Goal: Information Seeking & Learning: Learn about a topic

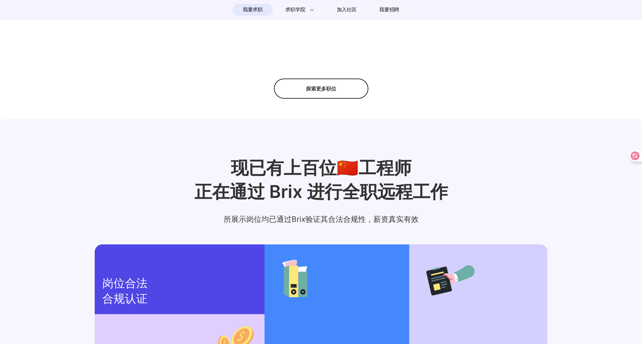
scroll to position [282, 0]
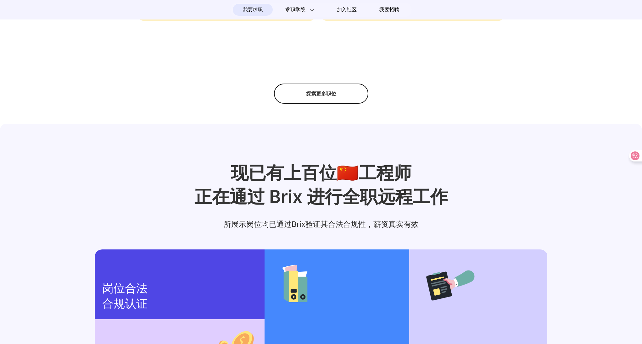
click at [320, 97] on div "探索更多职位" at bounding box center [321, 94] width 94 height 20
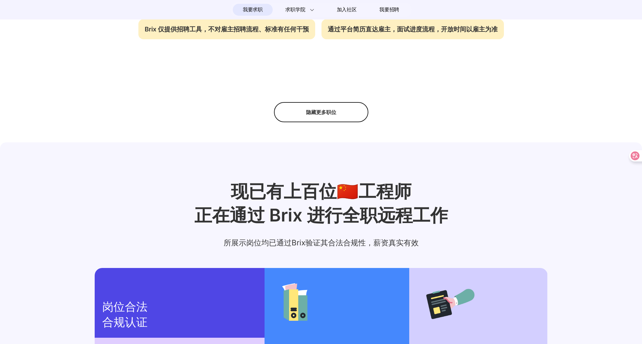
scroll to position [169, 0]
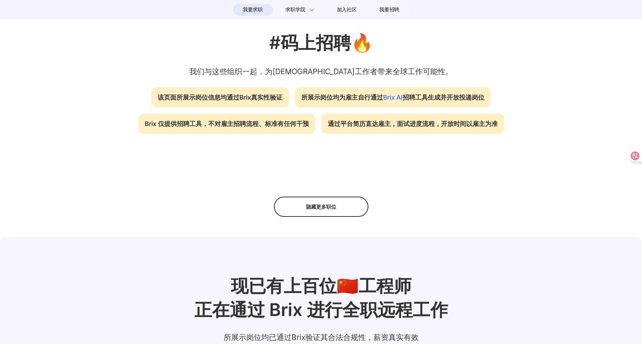
click at [340, 204] on div "隐藏更多职位" at bounding box center [321, 207] width 94 height 20
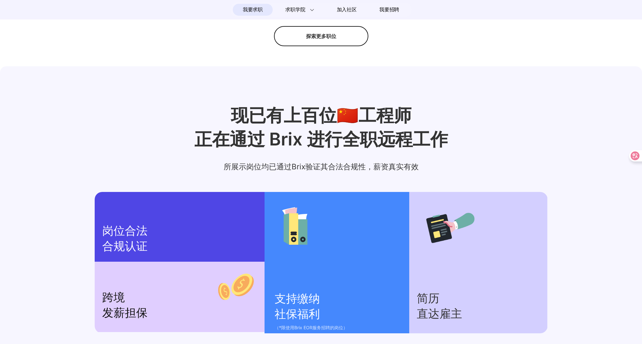
scroll to position [372, 0]
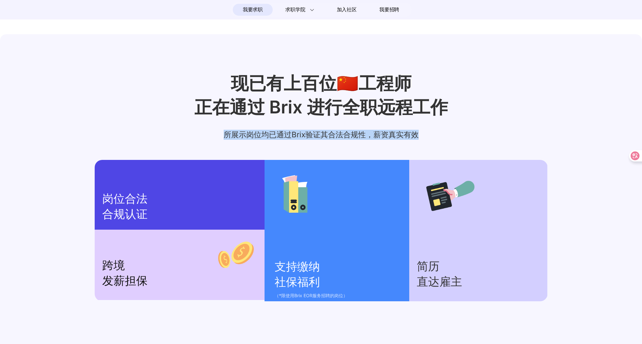
drag, startPoint x: 409, startPoint y: 139, endPoint x: 226, endPoint y: 137, distance: 182.7
click at [226, 137] on p "所展示岗位均已通过Brix验证其合法合规性，薪资真实有效" at bounding box center [321, 135] width 642 height 10
click at [267, 140] on p "所展示岗位均已通过Brix验证其合法合规性，薪资真实有效" at bounding box center [321, 135] width 642 height 10
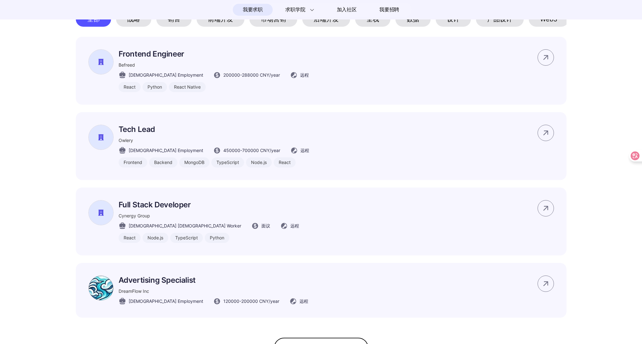
scroll to position [271, 0]
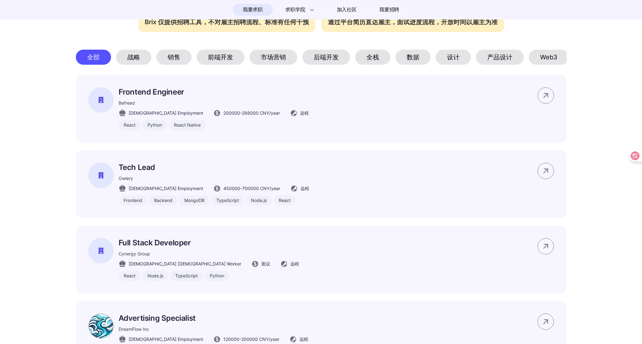
click at [225, 65] on div "前端开发" at bounding box center [221, 57] width 48 height 15
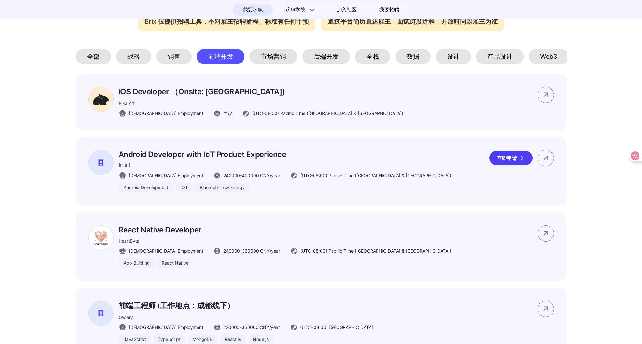
scroll to position [340, 0]
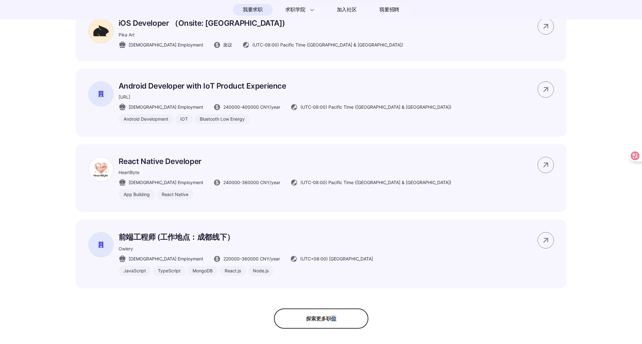
click at [331, 329] on div "探索更多职位" at bounding box center [321, 319] width 94 height 20
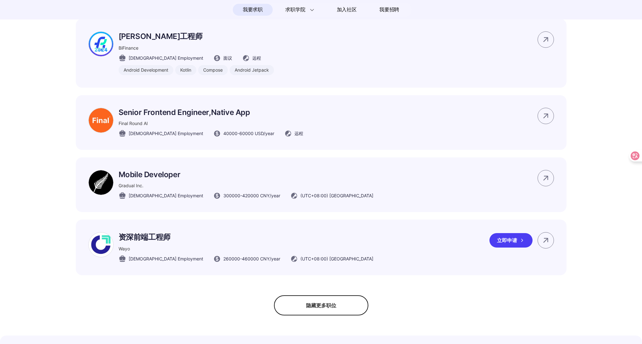
scroll to position [680, 0]
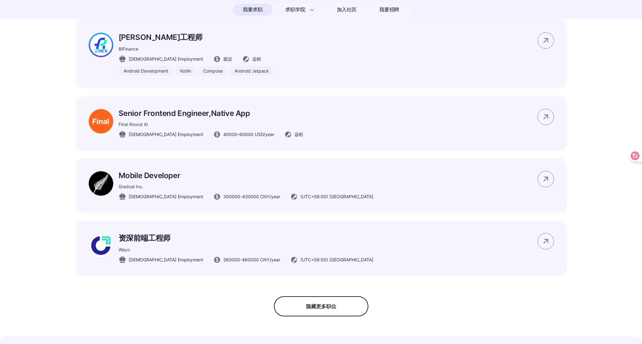
click at [319, 315] on div "隐藏更多职位" at bounding box center [321, 307] width 94 height 20
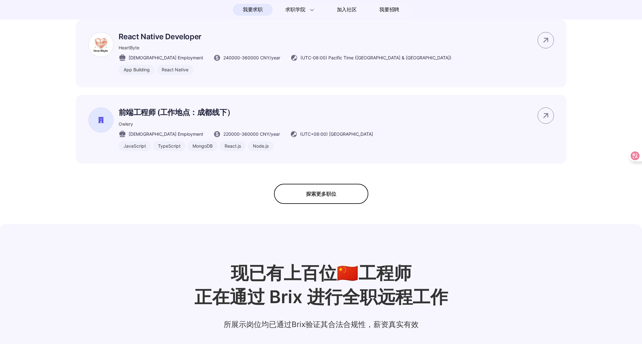
click at [318, 204] on div "探索更多职位" at bounding box center [321, 194] width 94 height 20
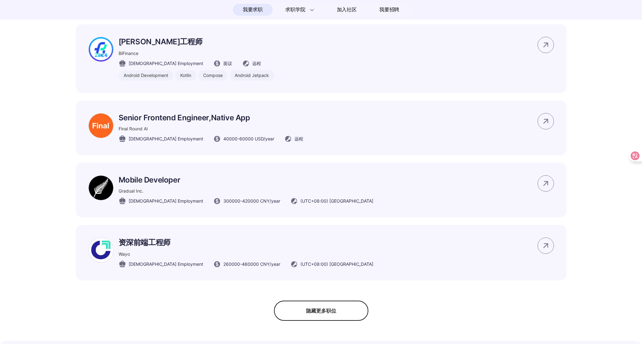
scroll to position [686, 0]
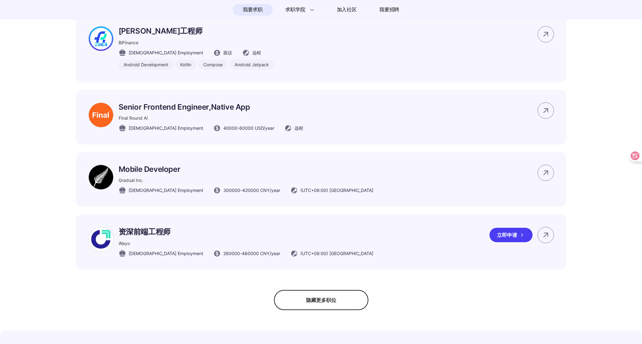
click at [140, 237] on p "资深前端工程师" at bounding box center [246, 232] width 255 height 10
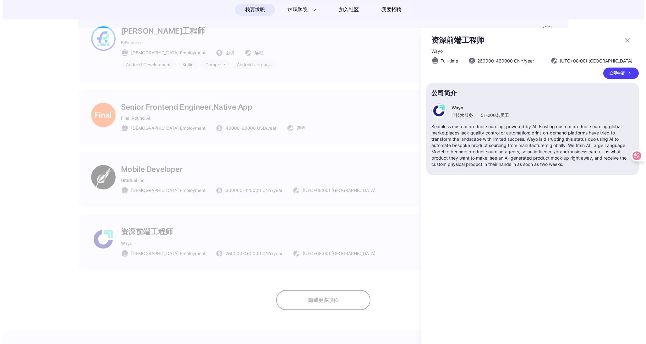
scroll to position [0, 0]
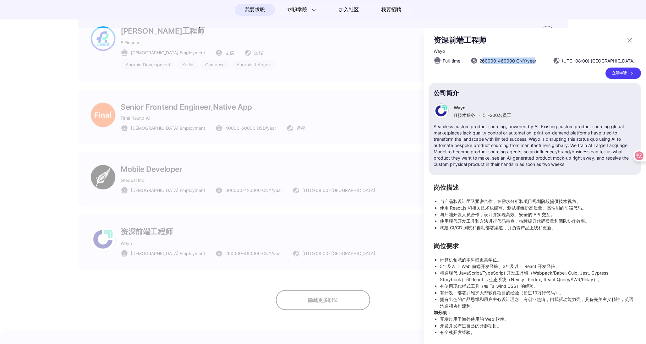
drag, startPoint x: 537, startPoint y: 60, endPoint x: 483, endPoint y: 58, distance: 54.1
click at [483, 58] on span "260000 - 460000 CNY /year" at bounding box center [508, 61] width 57 height 7
click at [564, 121] on section "公司简介 Wayo IT技术服务 · 51-200 名员工 Seamless custom product sourcing, powered by AI. …" at bounding box center [535, 129] width 213 height 92
click at [636, 158] on icon at bounding box center [635, 156] width 6 height 6
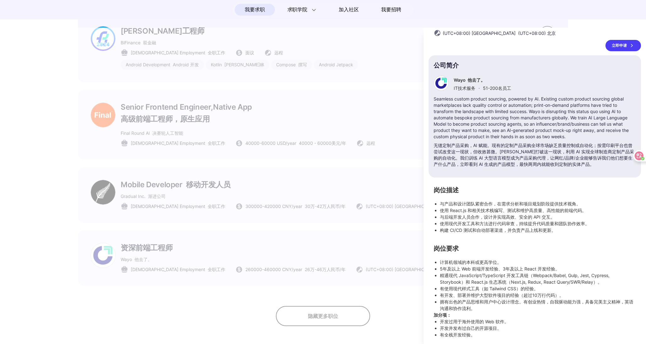
scroll to position [41, 0]
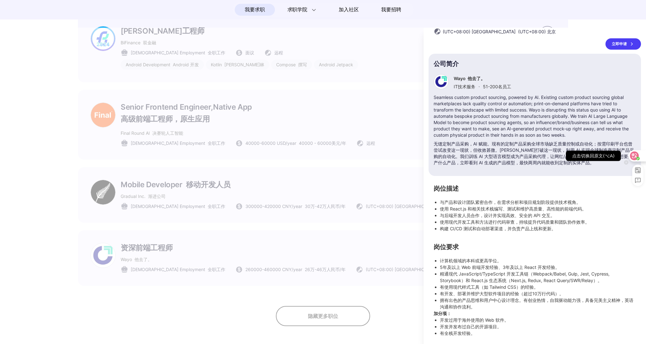
click at [635, 153] on icon at bounding box center [634, 156] width 9 height 9
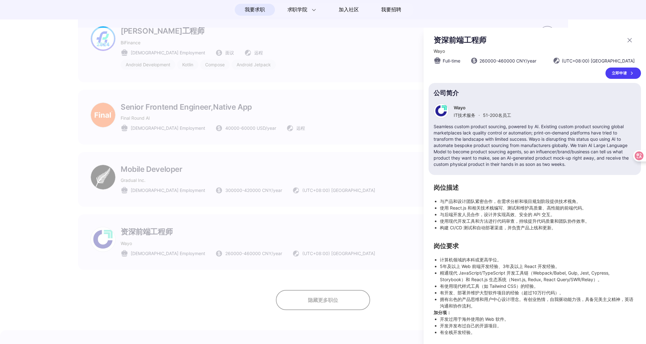
click at [631, 42] on icon at bounding box center [630, 40] width 4 height 4
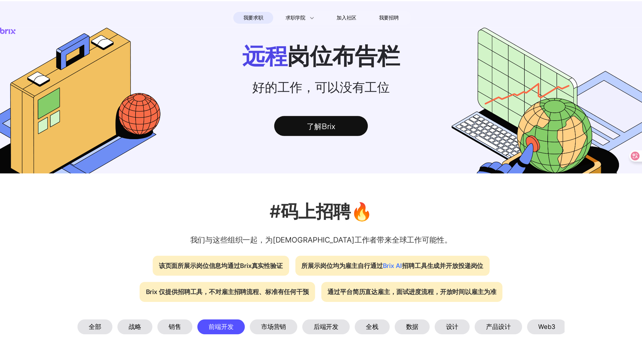
scroll to position [686, 0]
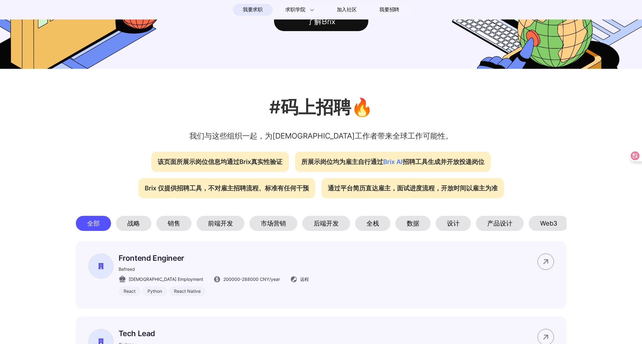
scroll to position [105, 0]
